Goal: Task Accomplishment & Management: Manage account settings

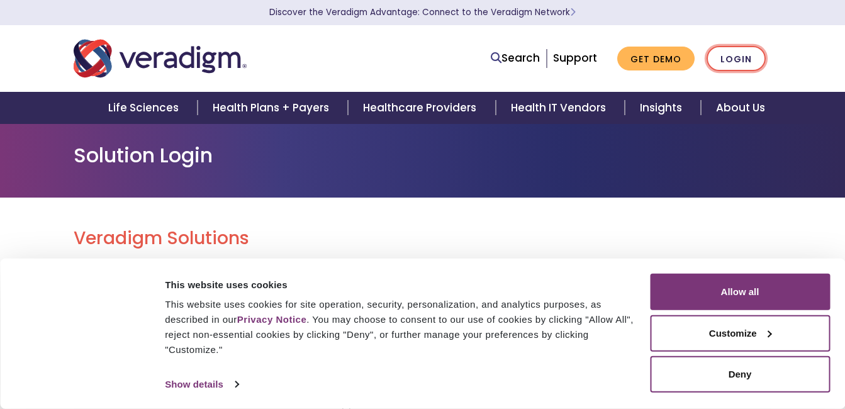
click at [733, 57] on link "Login" at bounding box center [735, 59] width 59 height 26
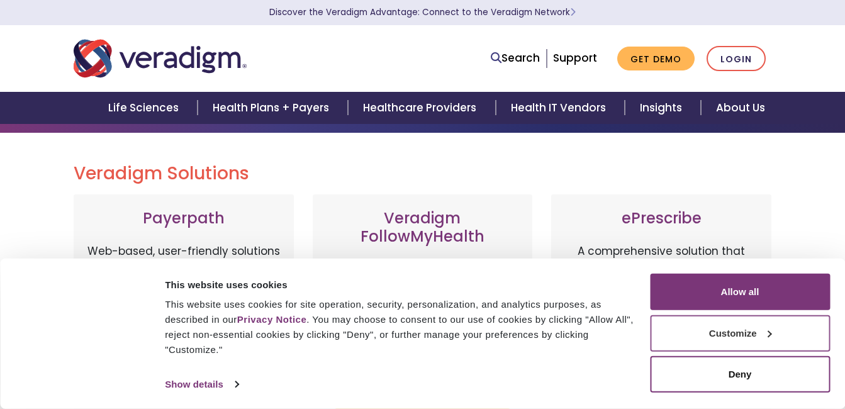
scroll to position [126, 0]
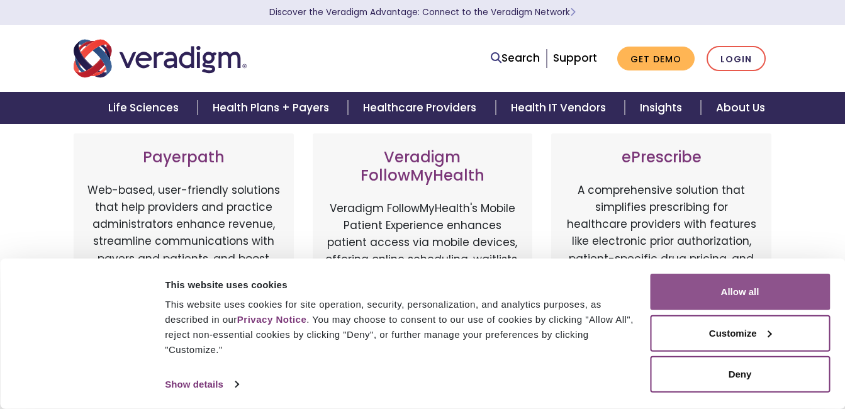
click at [755, 293] on button "Allow all" at bounding box center [740, 292] width 180 height 36
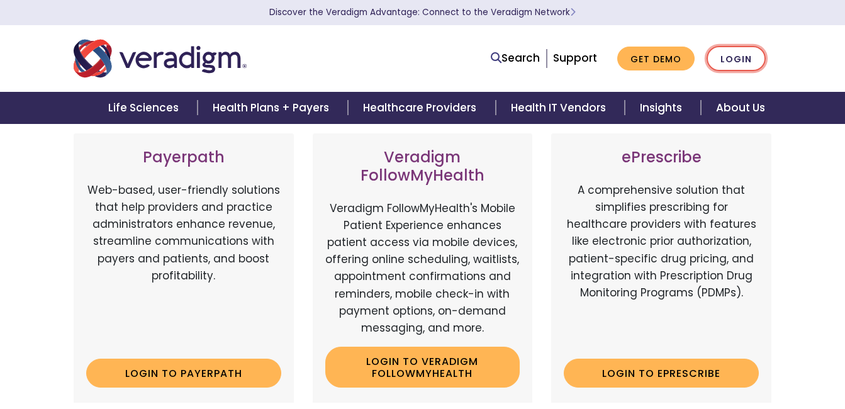
click at [736, 54] on link "Login" at bounding box center [735, 59] width 59 height 26
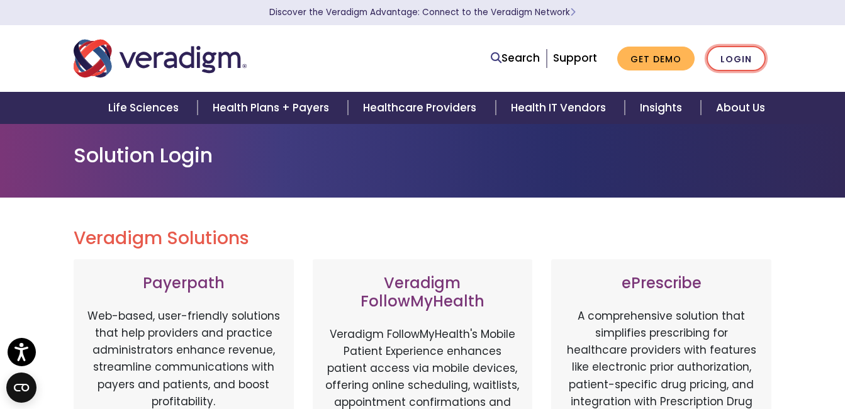
click at [736, 59] on link "Login" at bounding box center [735, 59] width 59 height 26
click at [738, 67] on link "Login" at bounding box center [735, 59] width 59 height 26
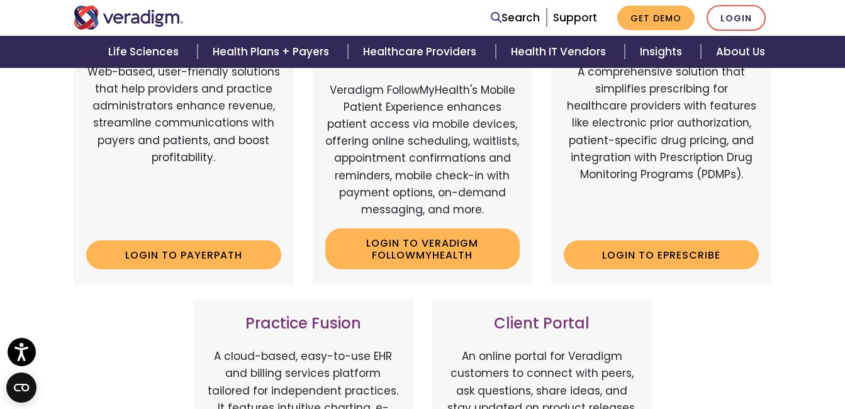
scroll to position [126, 0]
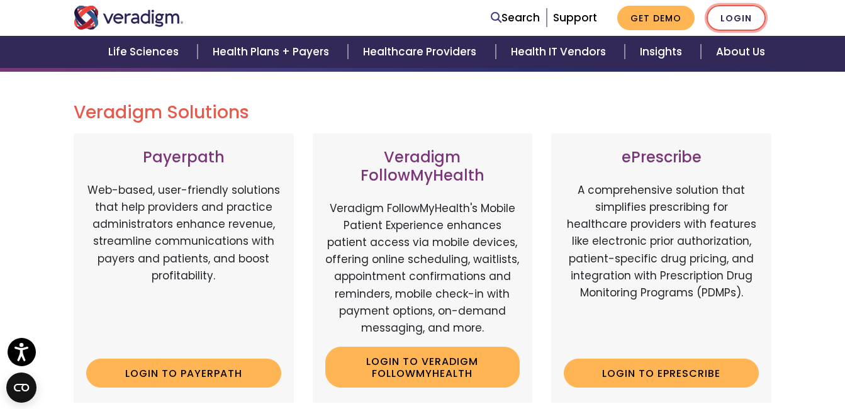
click at [738, 20] on link "Login" at bounding box center [735, 18] width 59 height 26
